Goal: Go to known website: Access a specific website the user already knows

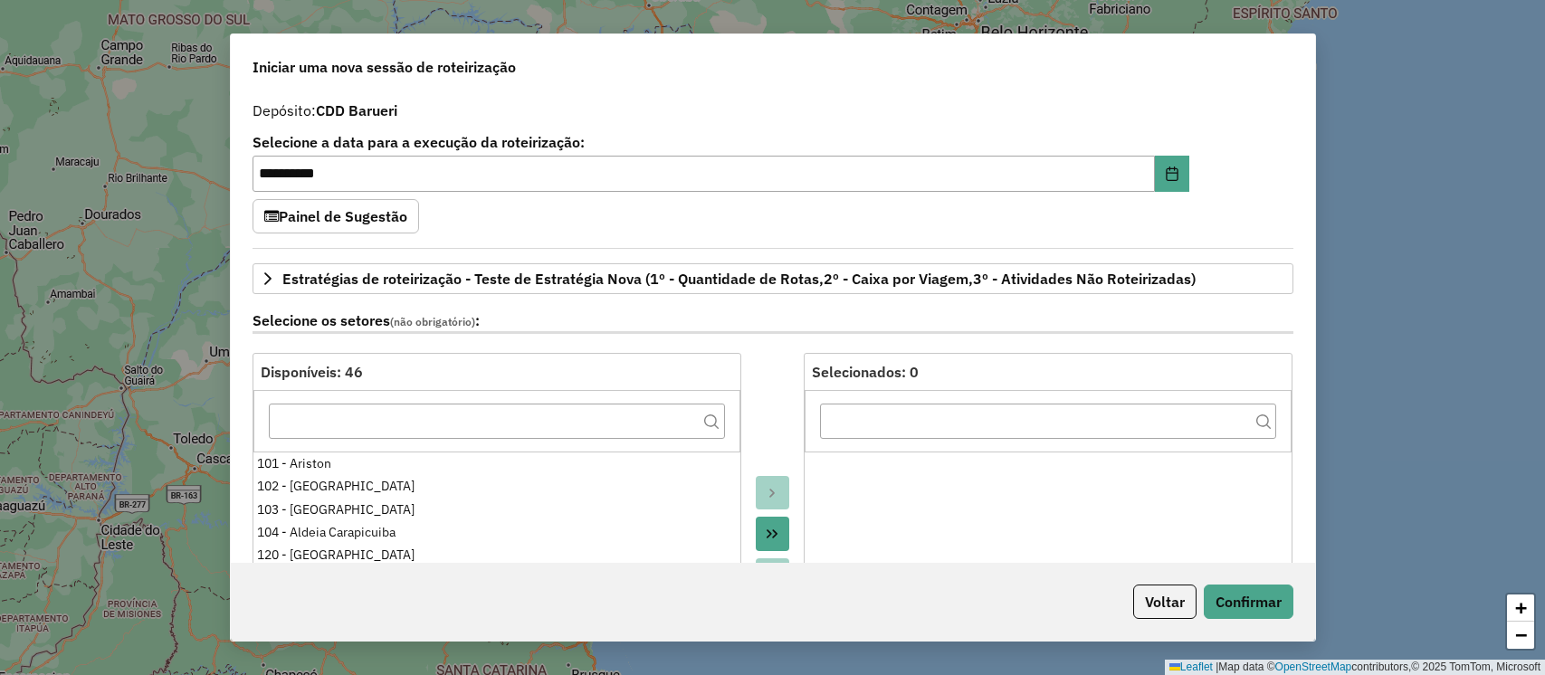
select select "*"
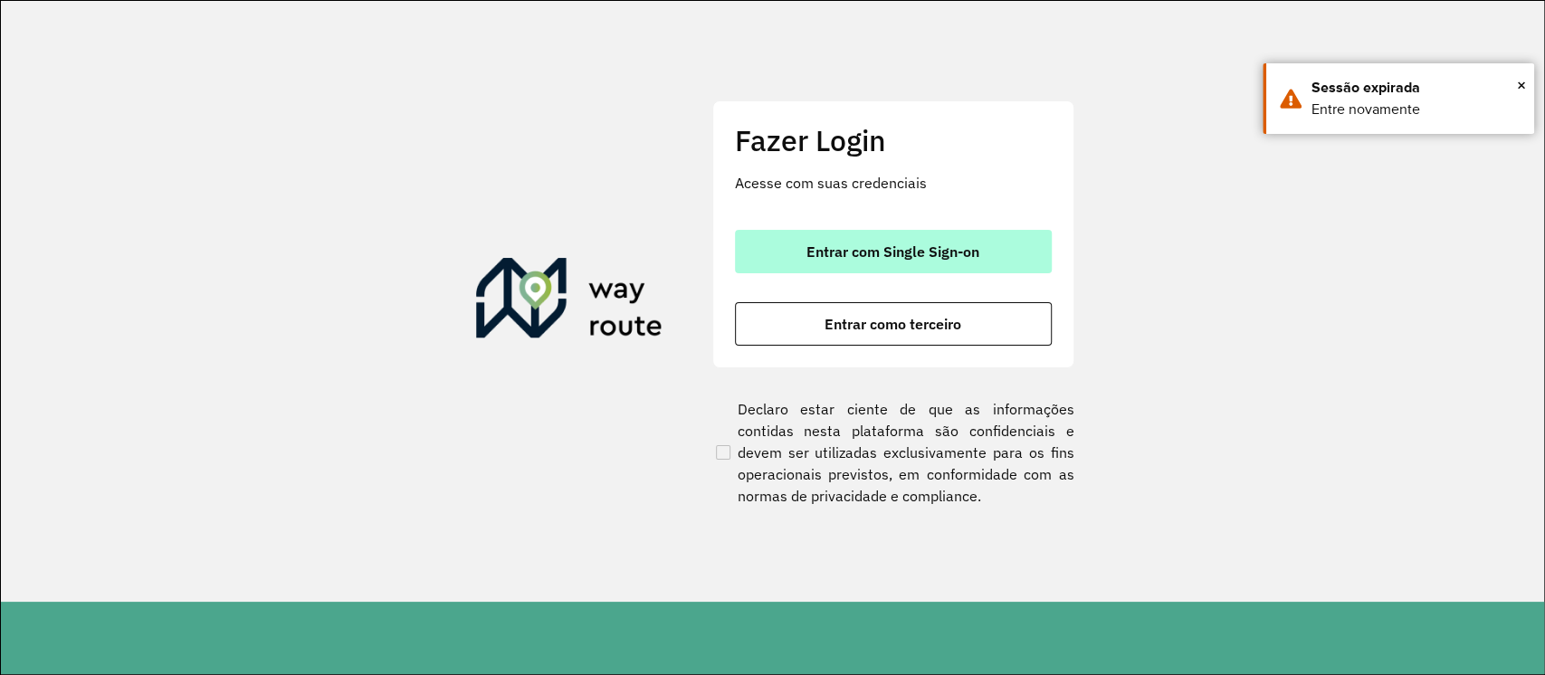
click at [1040, 250] on button "Entrar com Single Sign-on" at bounding box center [893, 251] width 317 height 43
